Goal: Find specific page/section: Find specific page/section

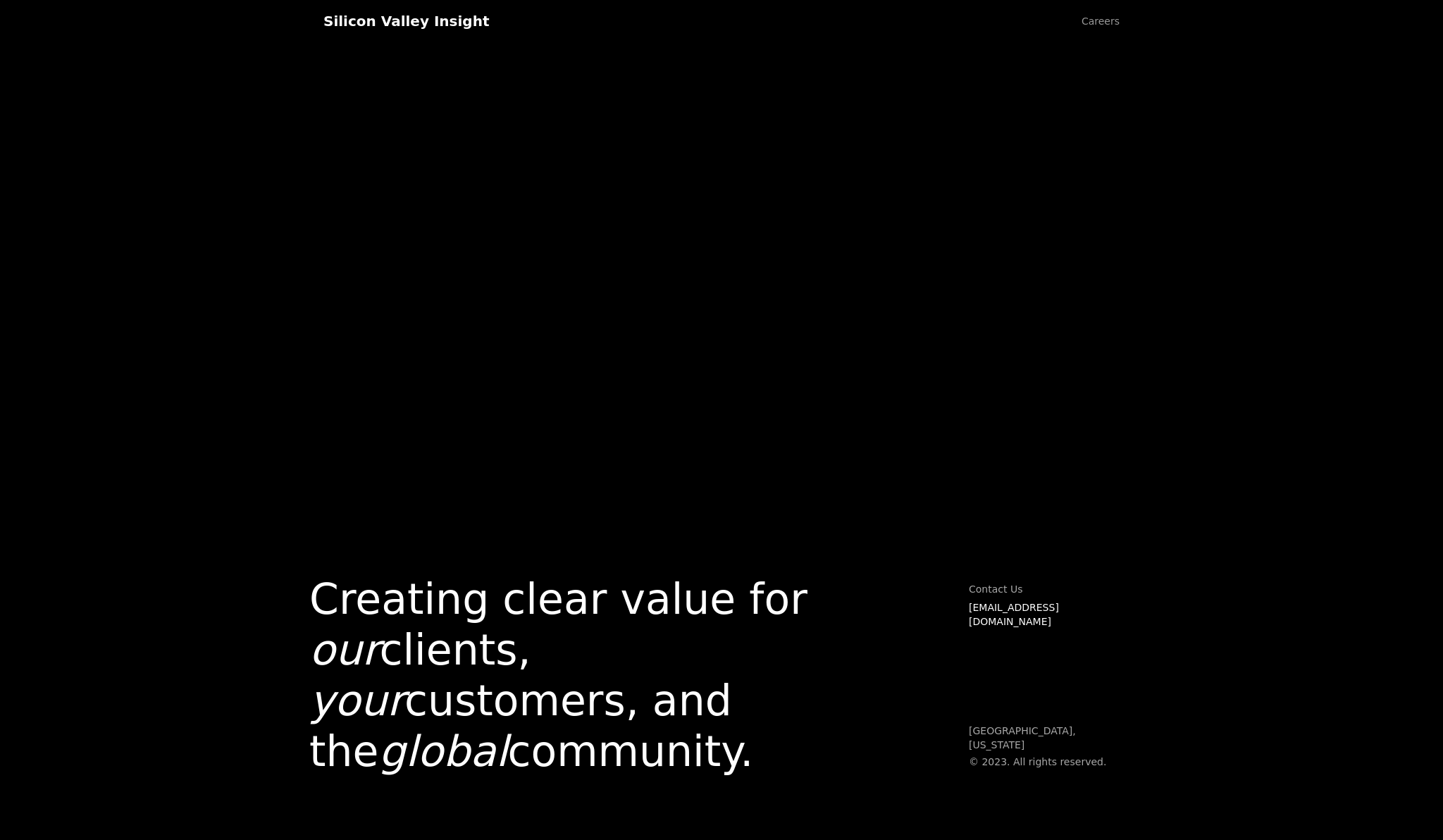
click at [420, 21] on div "Silicon Valley Insight" at bounding box center [406, 21] width 166 height 17
click at [1088, 22] on link "Careers" at bounding box center [1100, 21] width 66 height 43
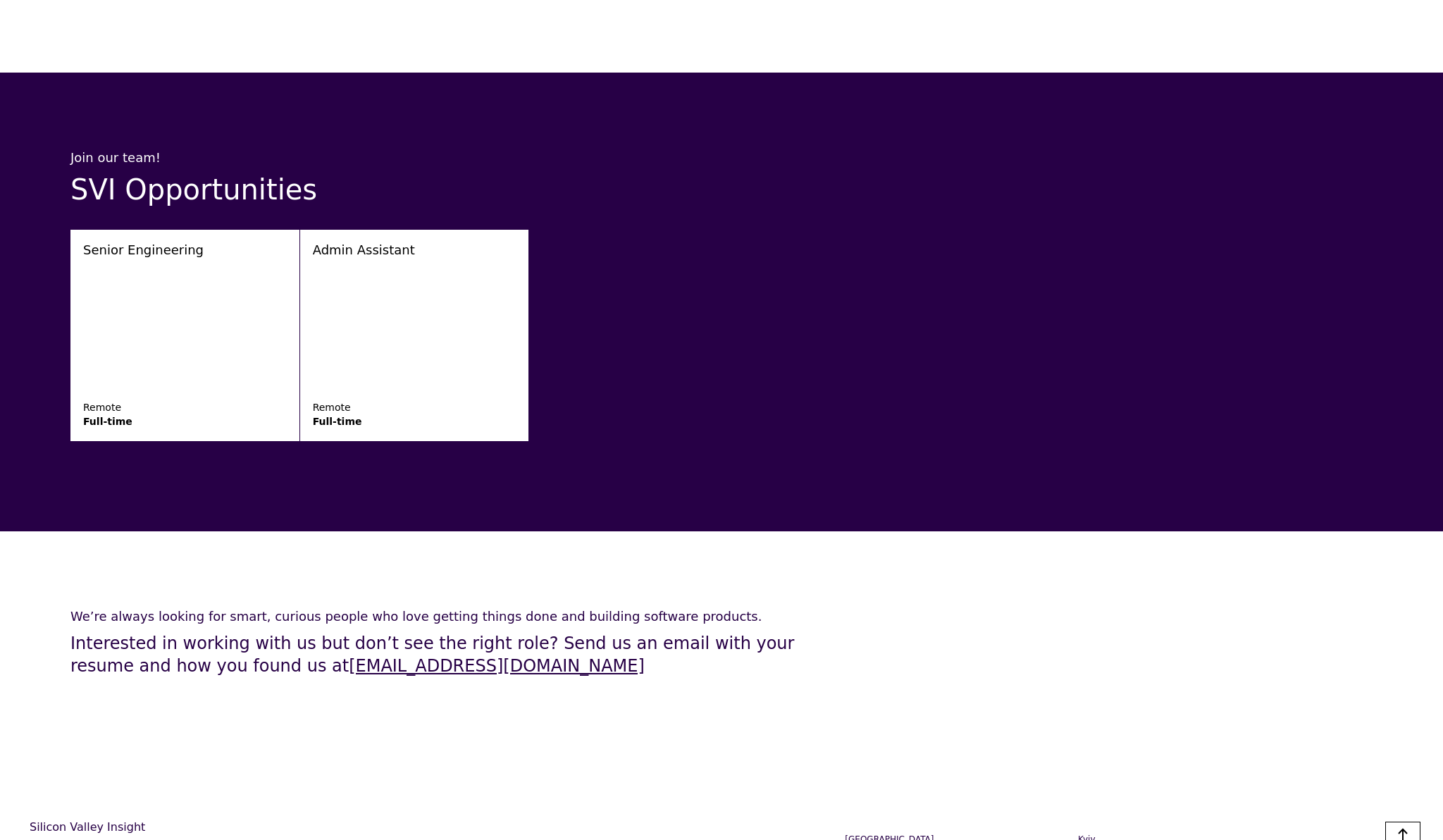
scroll to position [2194, 0]
